Goal: Information Seeking & Learning: Learn about a topic

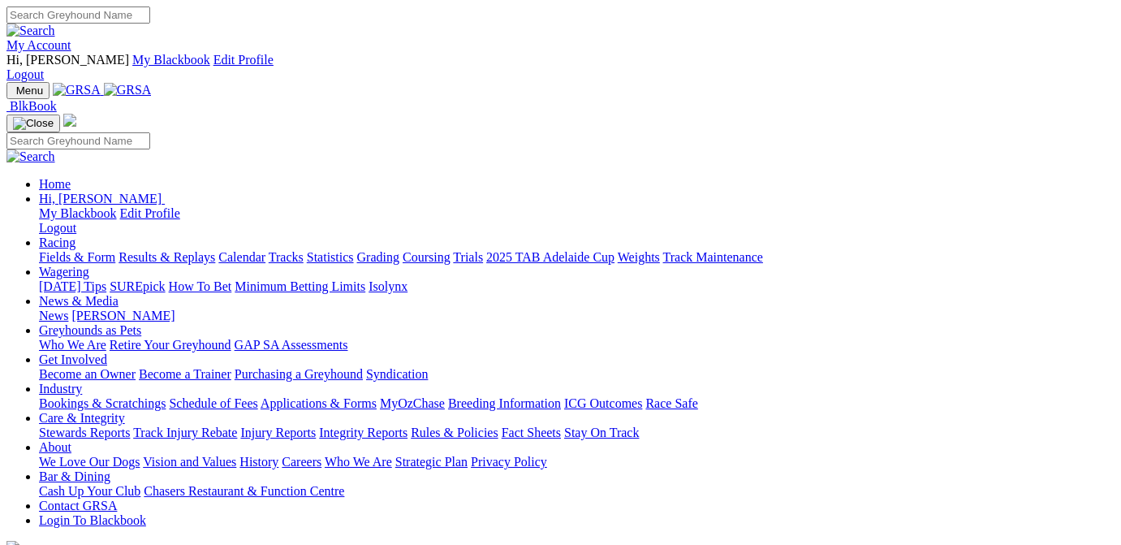
drag, startPoint x: 0, startPoint y: 0, endPoint x: 213, endPoint y: 114, distance: 241.8
click at [214, 250] on link "Results & Replays" at bounding box center [167, 257] width 97 height 14
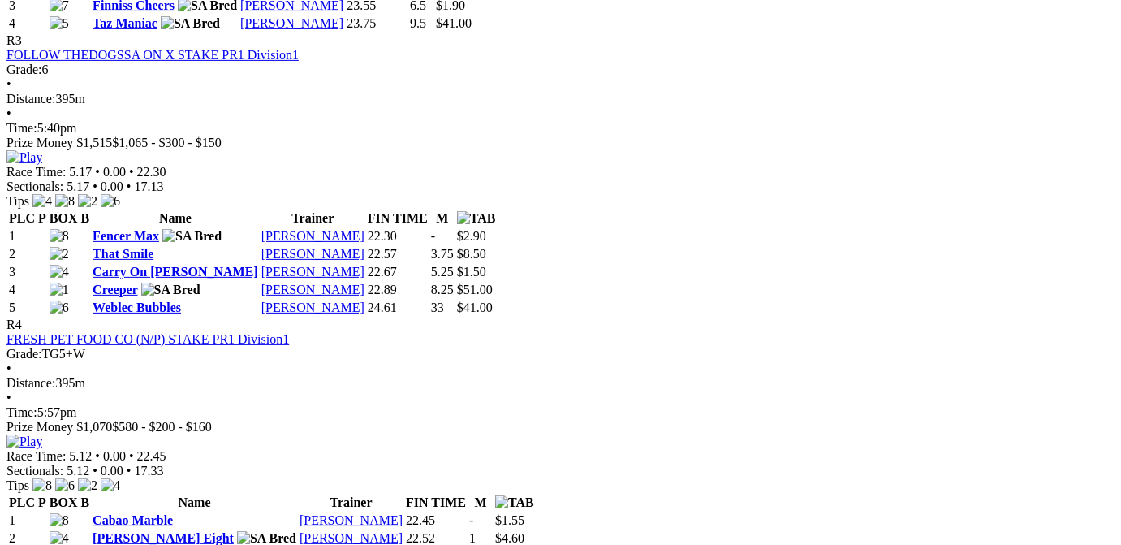
scroll to position [1553, 0]
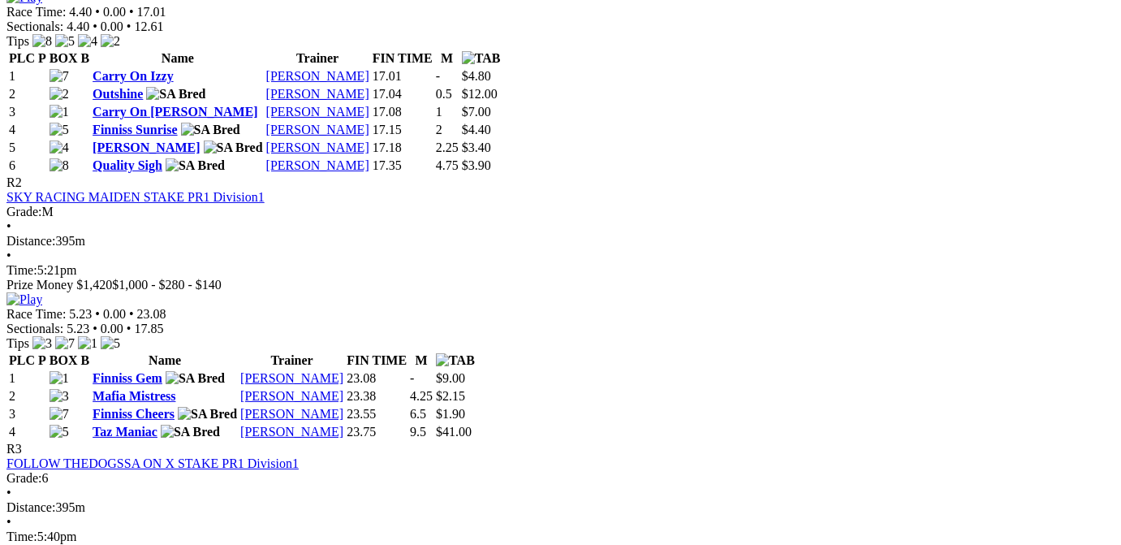
scroll to position [1062, 0]
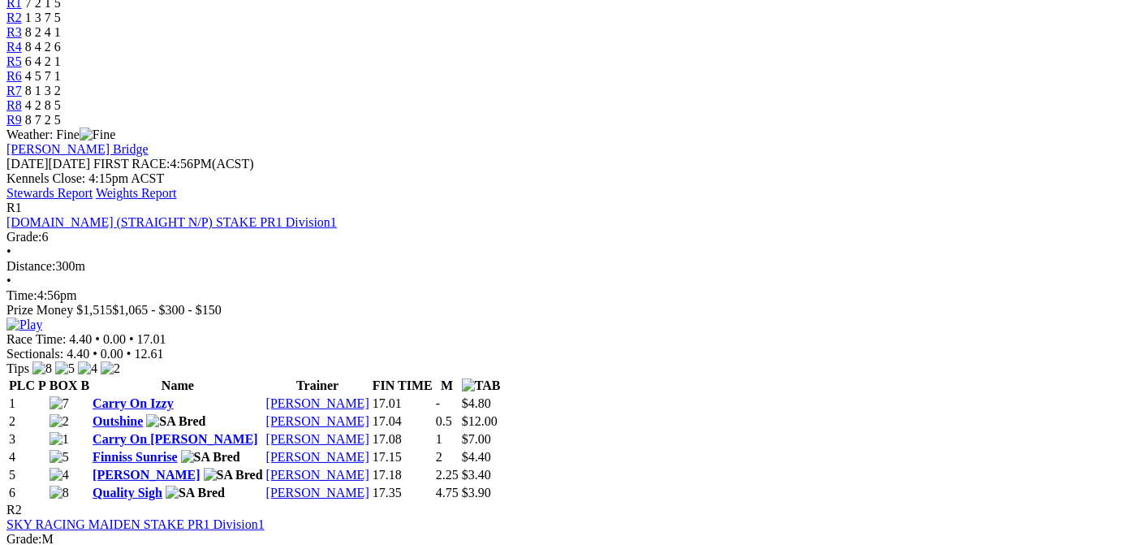
scroll to position [1062, 0]
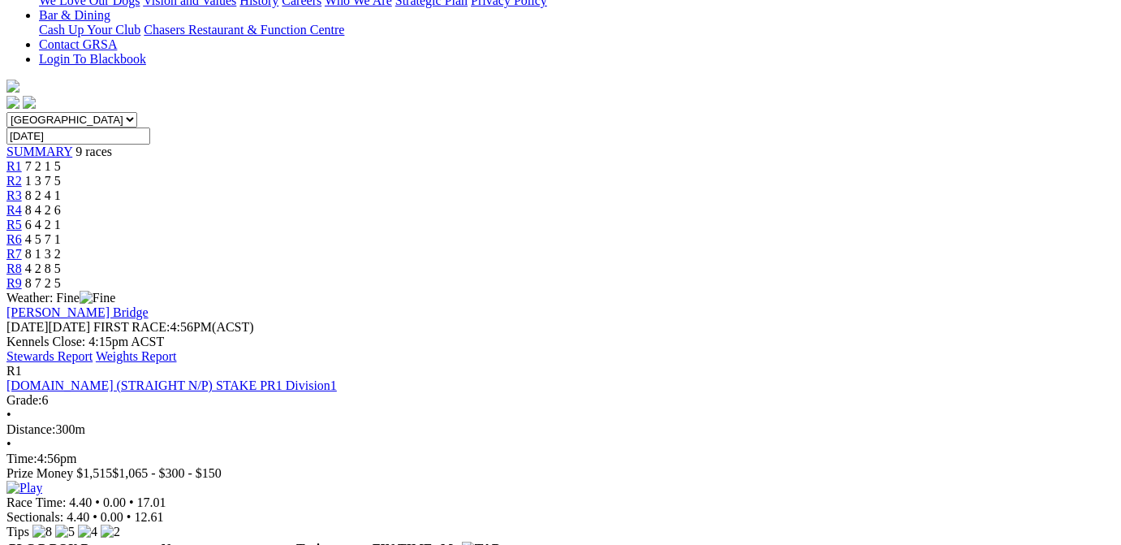
scroll to position [0, 0]
